Goal: Task Accomplishment & Management: Manage account settings

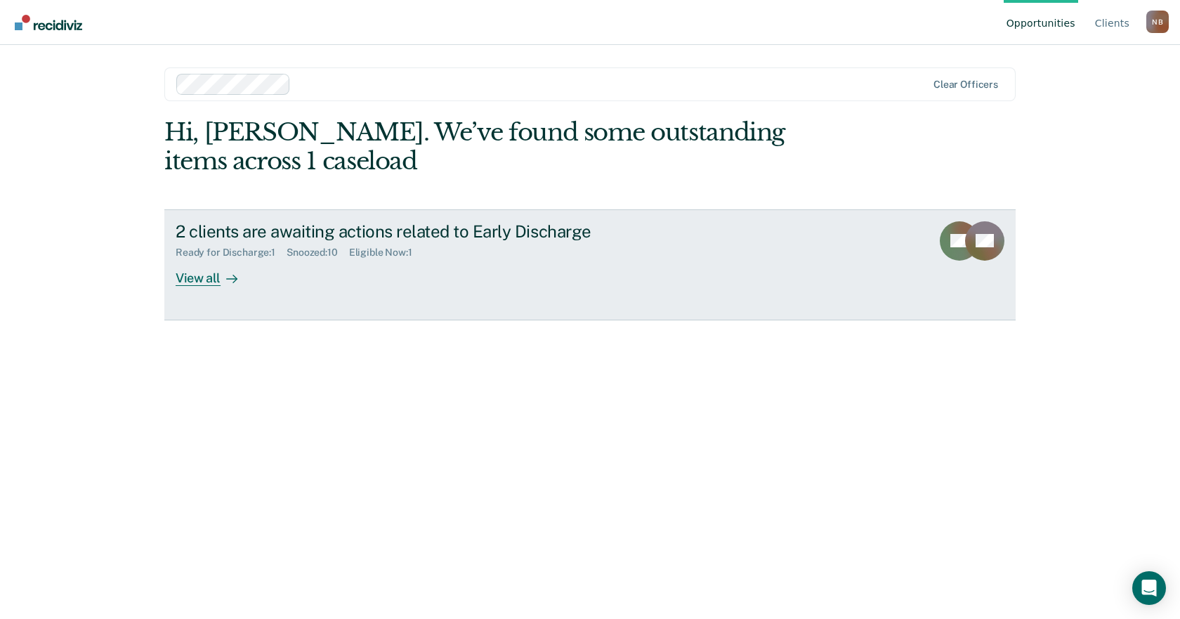
click at [528, 247] on div "Ready for Discharge : 1 Snoozed : 10 Eligible Now : 1" at bounding box center [422, 250] width 493 height 18
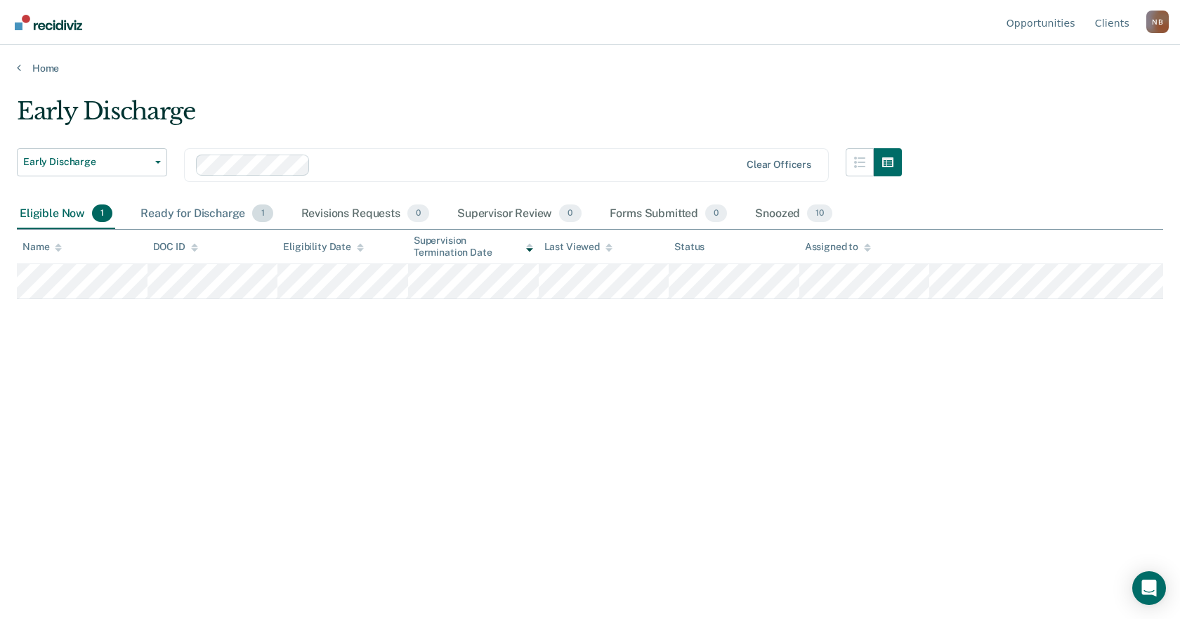
click at [238, 216] on div "Ready for Discharge 1" at bounding box center [207, 214] width 138 height 31
click at [148, 215] on div "Ready for Discharge 1" at bounding box center [207, 214] width 138 height 31
click at [36, 209] on div "Eligible Now 1" at bounding box center [66, 214] width 98 height 31
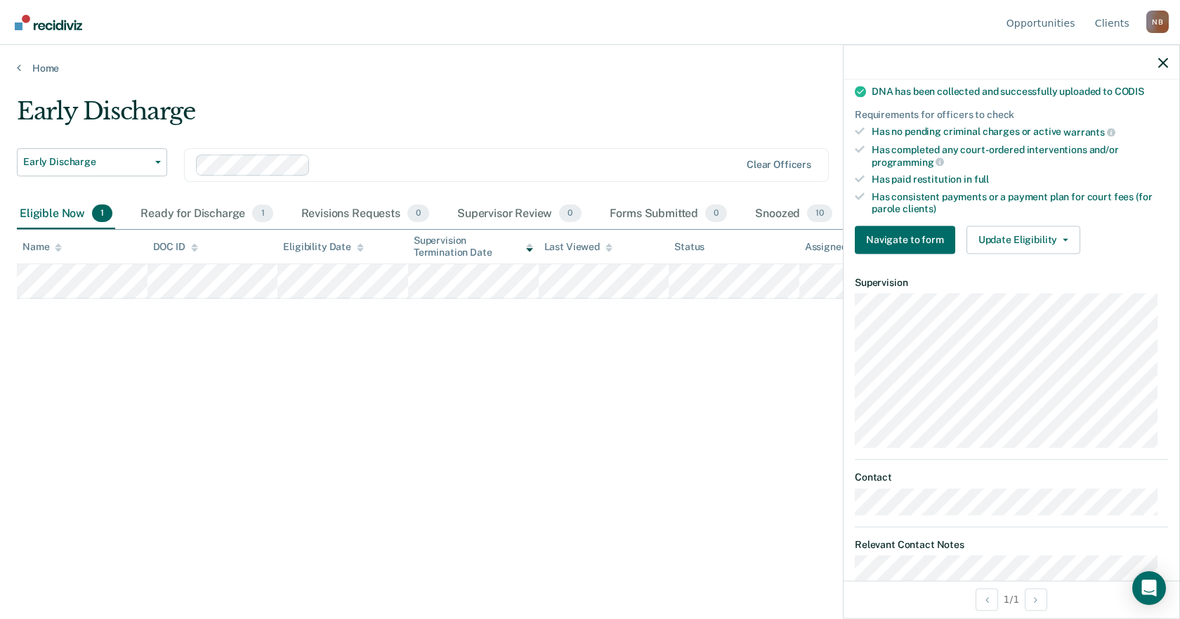
scroll to position [422, 0]
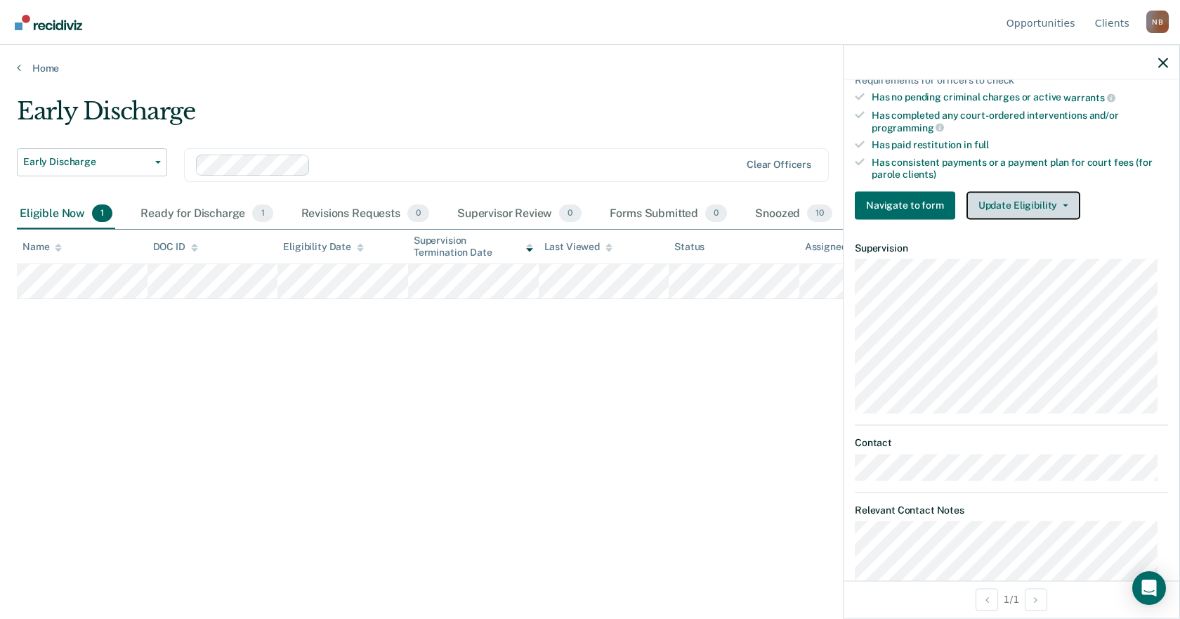
click at [988, 204] on button "Update Eligibility" at bounding box center [1024, 205] width 114 height 28
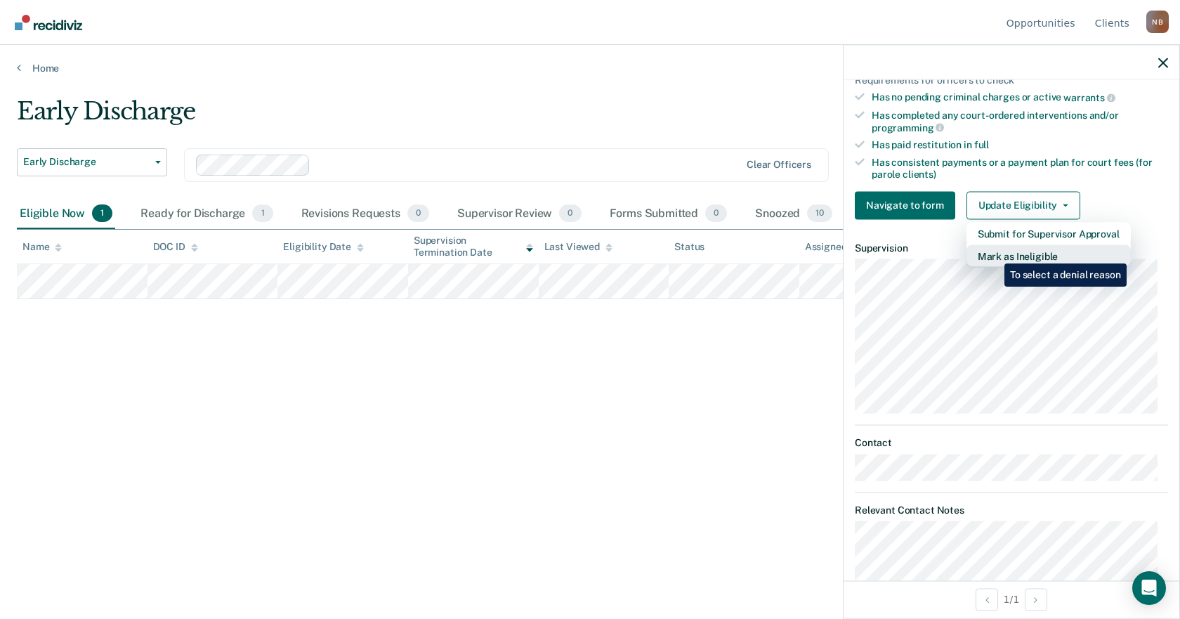
click at [994, 253] on button "Mark as Ineligible" at bounding box center [1049, 256] width 164 height 22
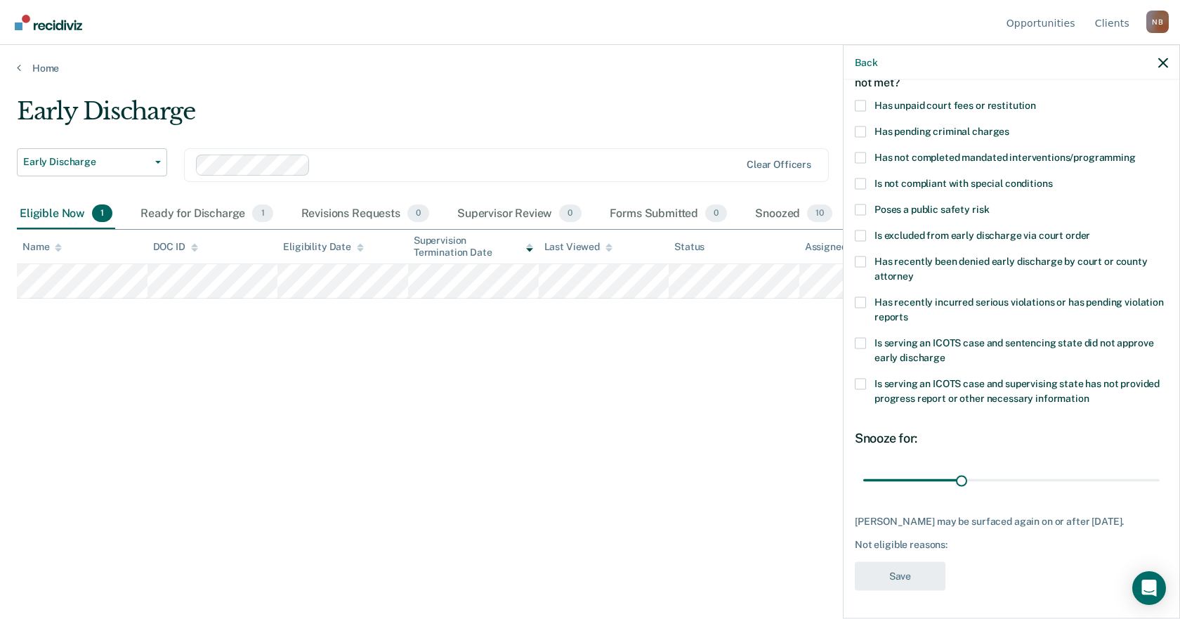
scroll to position [27, 0]
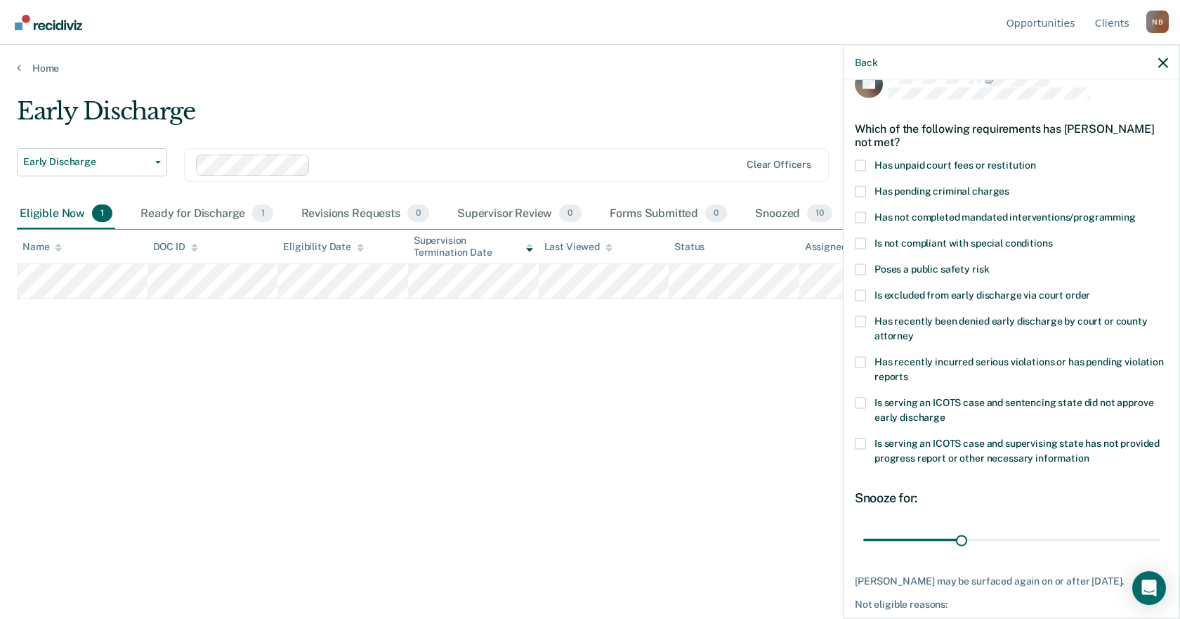
click at [961, 266] on span "Poses a public safety risk" at bounding box center [932, 268] width 115 height 11
click at [989, 263] on input "Poses a public safety risk" at bounding box center [989, 263] width 0 height 0
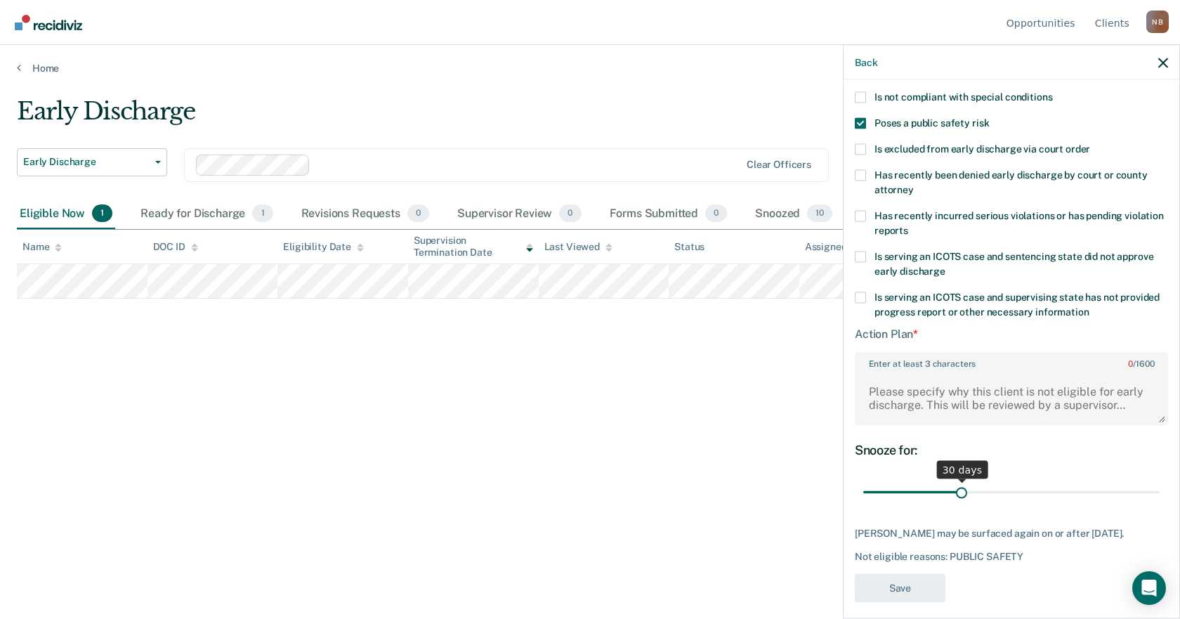
scroll to position [196, 0]
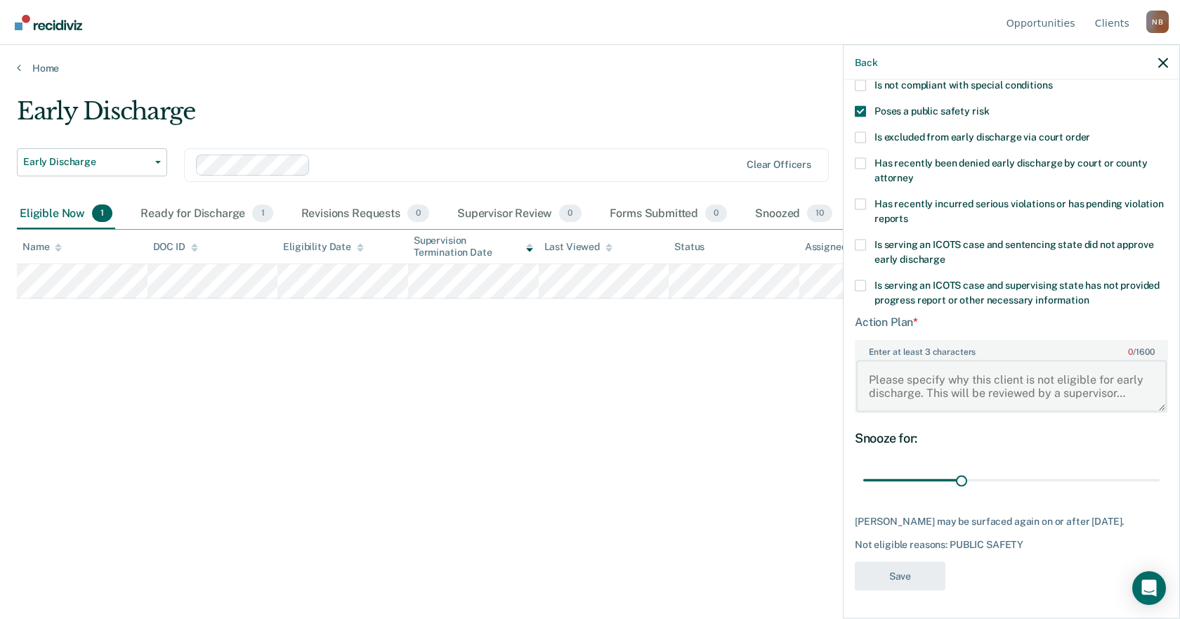
click at [1026, 382] on textarea "Enter at least 3 characters 0 / 1600" at bounding box center [1012, 386] width 311 height 52
type textarea "M"
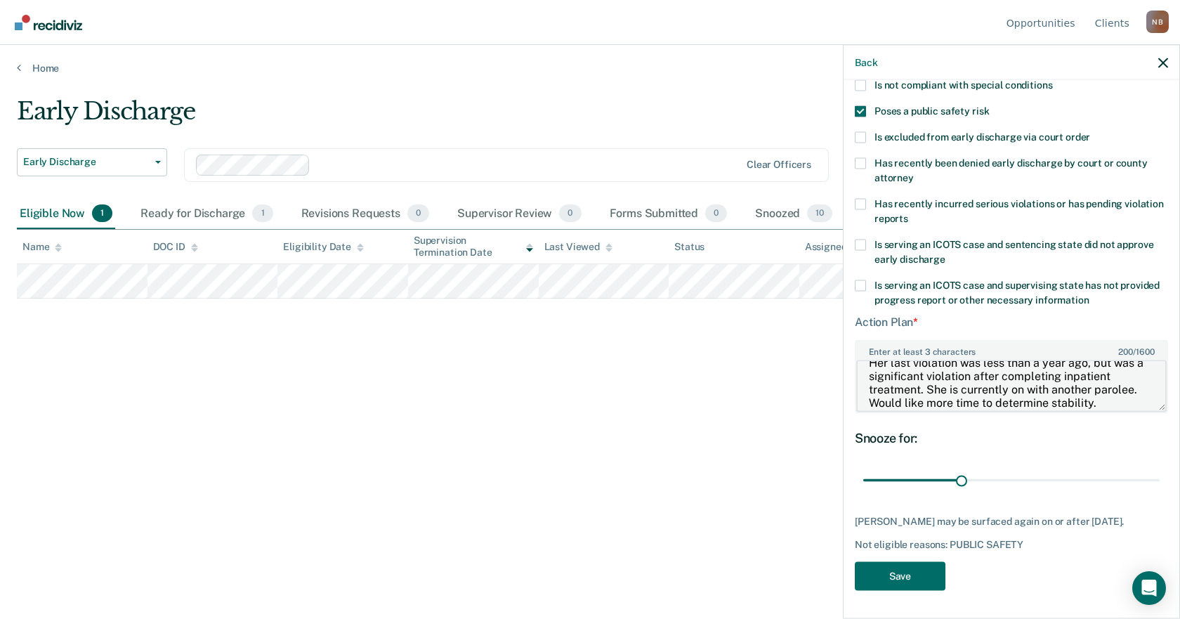
scroll to position [30, 0]
type textarea "Her last violation was less than a year ago, but was a significant violation af…"
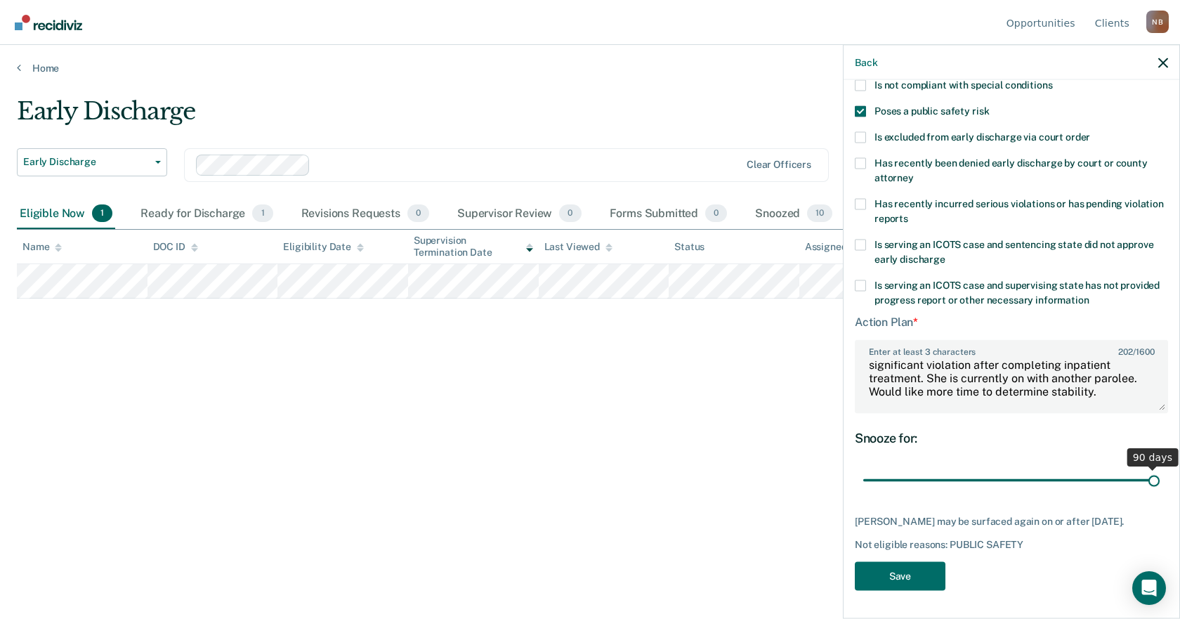
scroll to position [184, 0]
drag, startPoint x: 961, startPoint y: 467, endPoint x: 1154, endPoint y: 460, distance: 192.7
type input "90"
click at [1154, 469] on input "range" at bounding box center [1012, 481] width 297 height 25
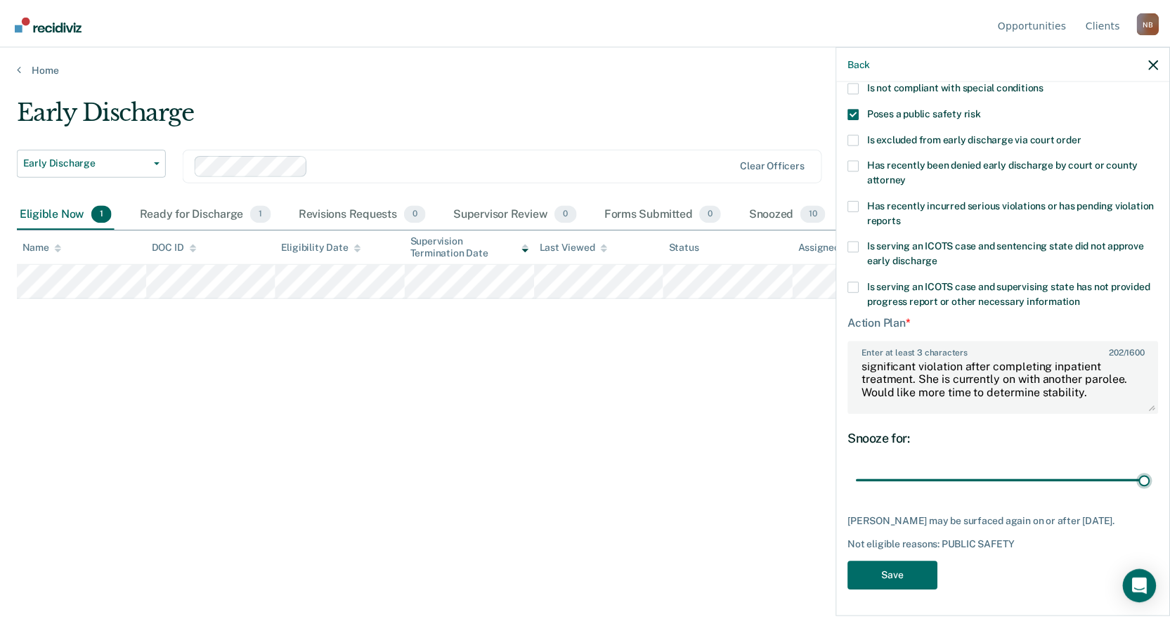
scroll to position [40, 0]
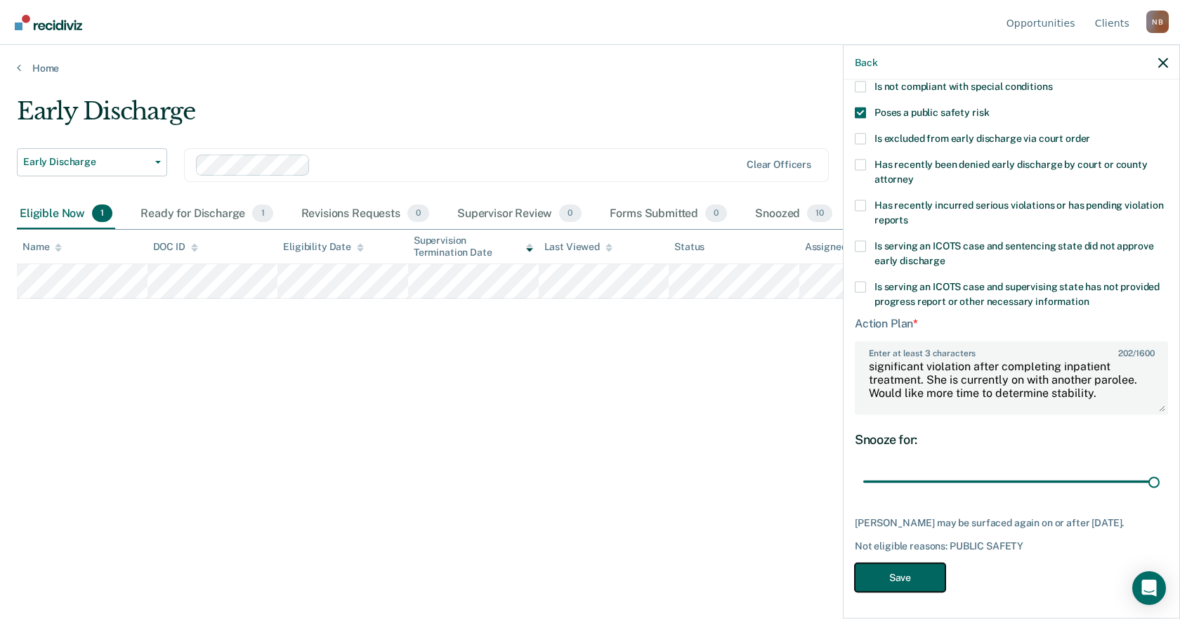
click at [904, 573] on button "Save" at bounding box center [900, 577] width 91 height 29
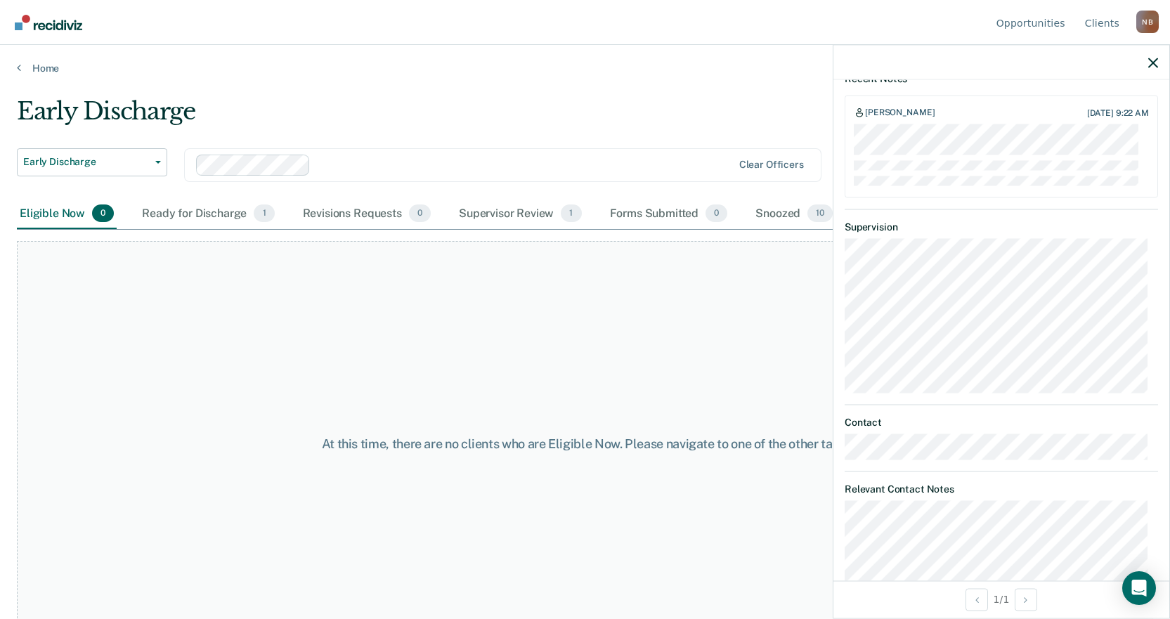
scroll to position [606, 0]
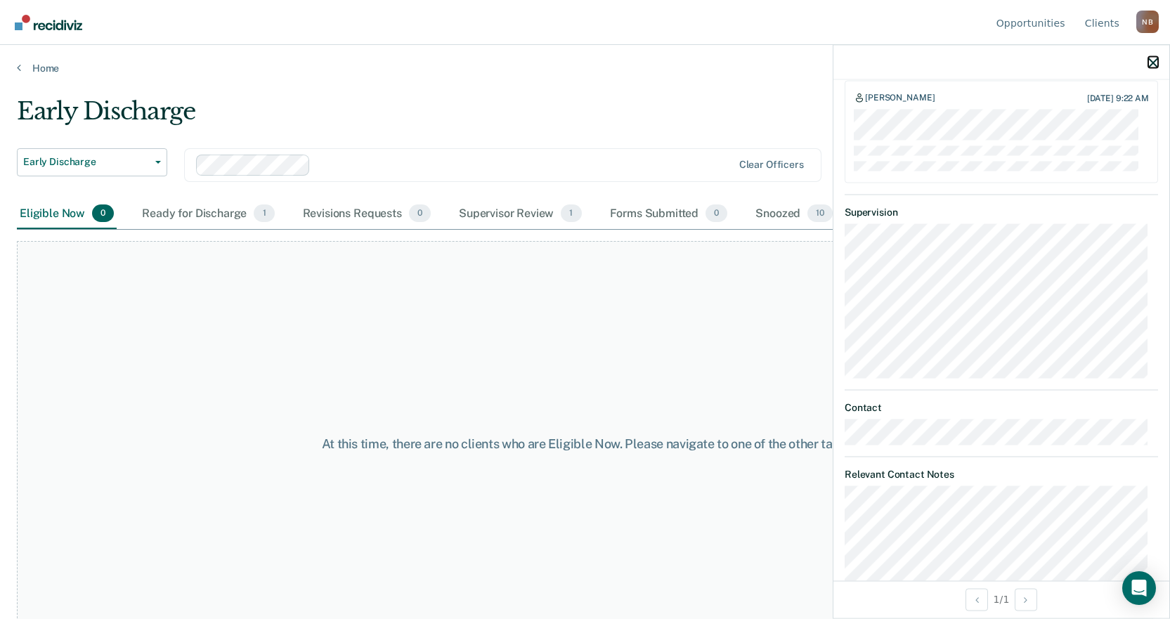
click at [1155, 64] on icon "button" at bounding box center [1153, 63] width 10 height 10
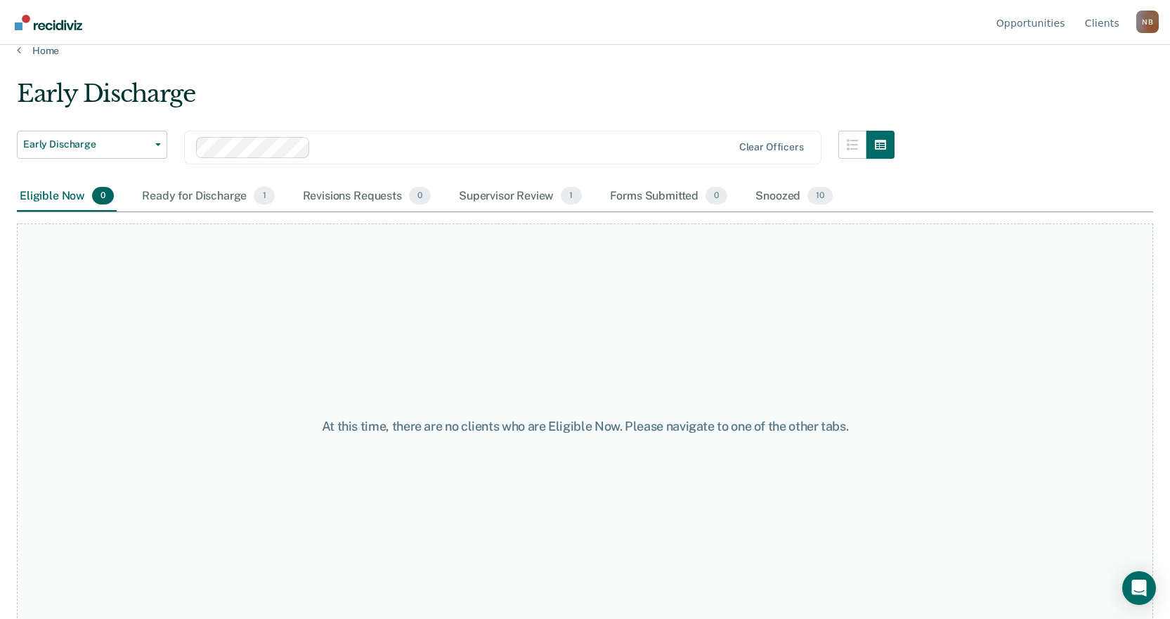
scroll to position [27, 0]
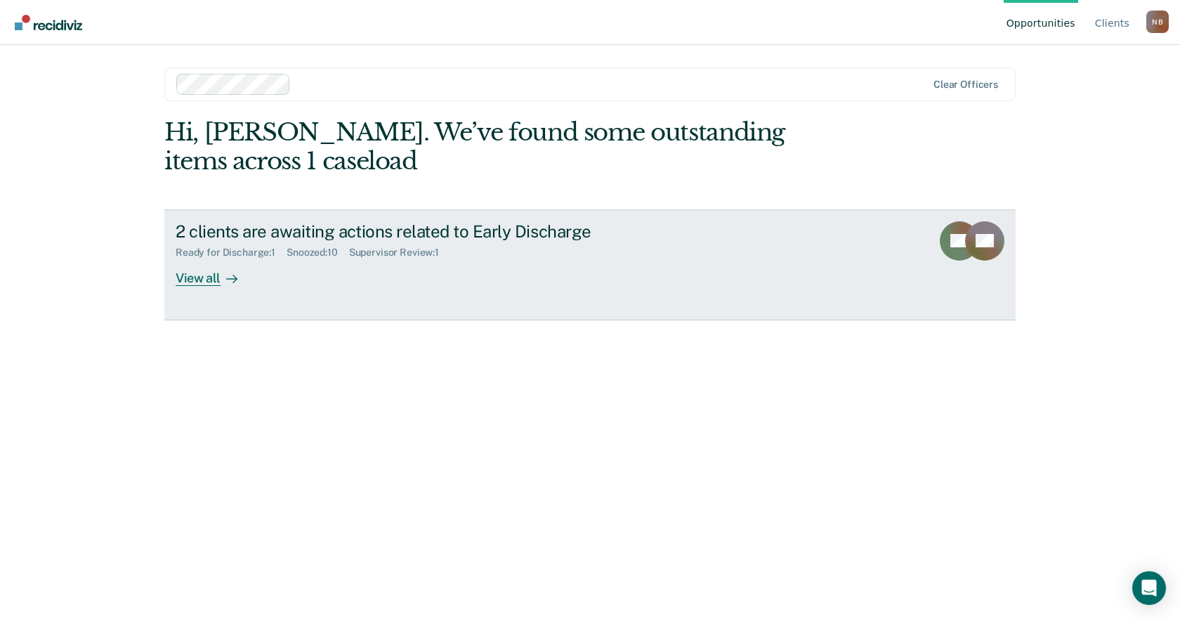
click at [430, 259] on div "2 clients are awaiting actions related to Early Discharge Ready for Discharge :…" at bounding box center [439, 253] width 527 height 65
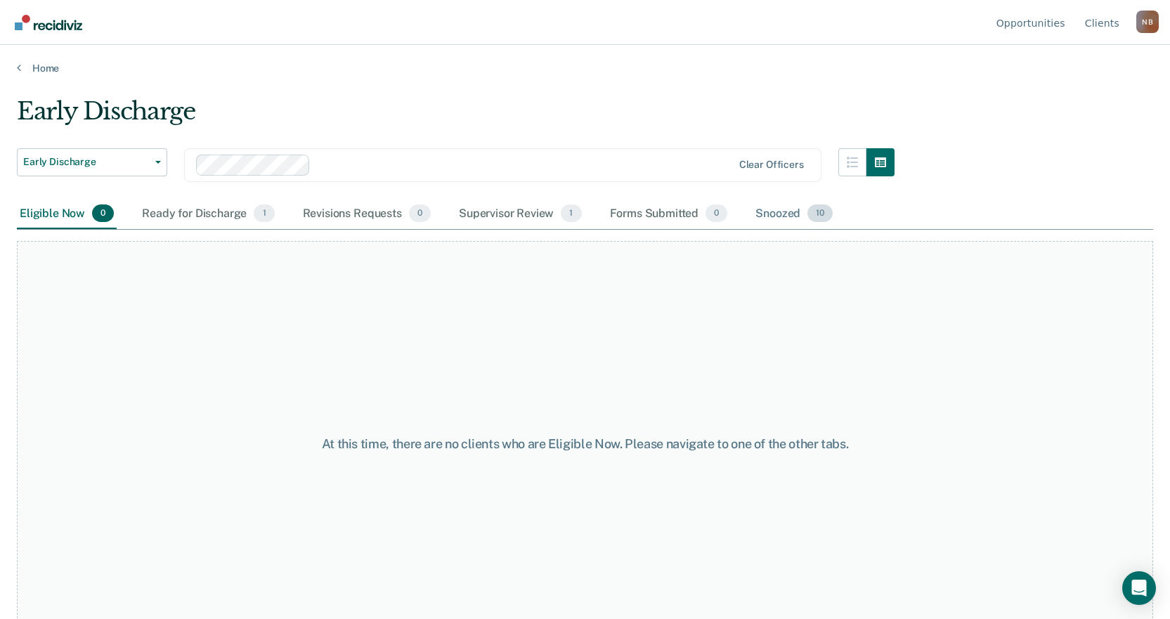
click at [781, 213] on div "Snoozed 10" at bounding box center [794, 214] width 83 height 31
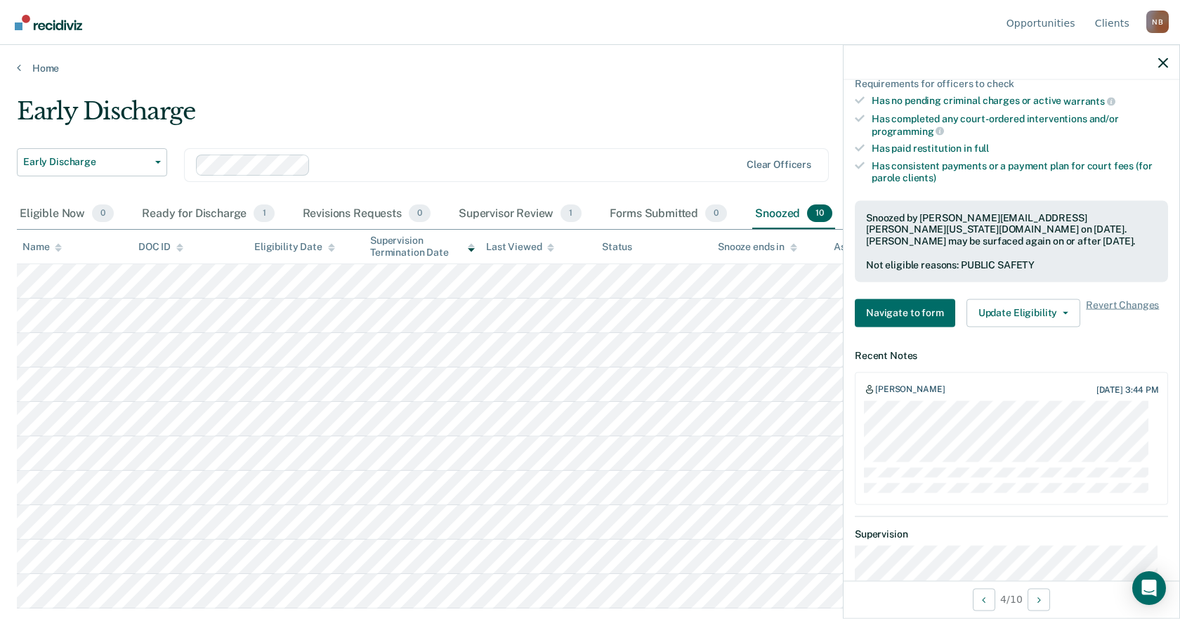
scroll to position [492, 0]
